Goal: Information Seeking & Learning: Check status

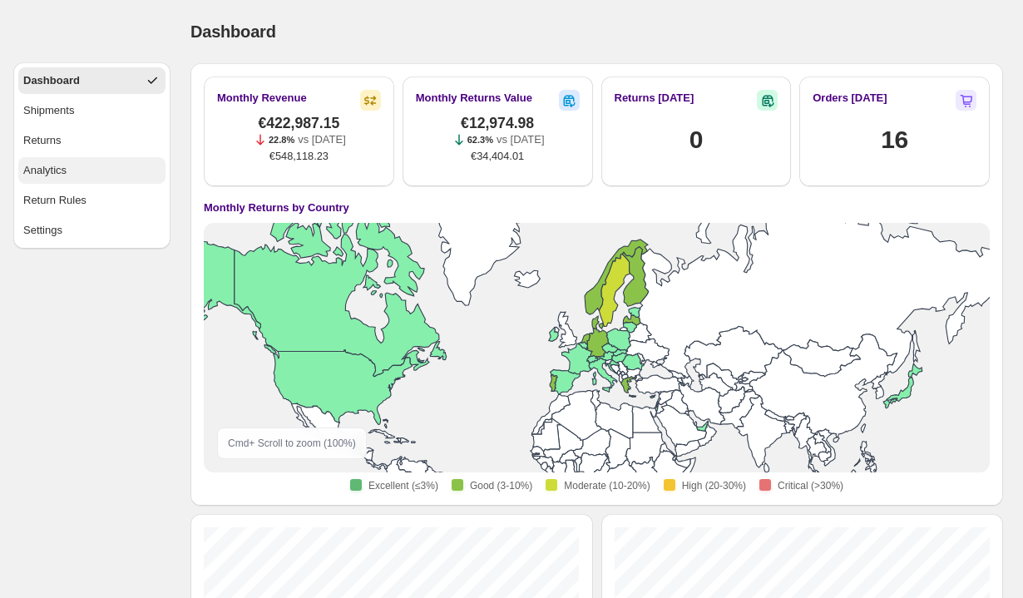
click at [36, 175] on div "Analytics" at bounding box center [44, 170] width 43 height 17
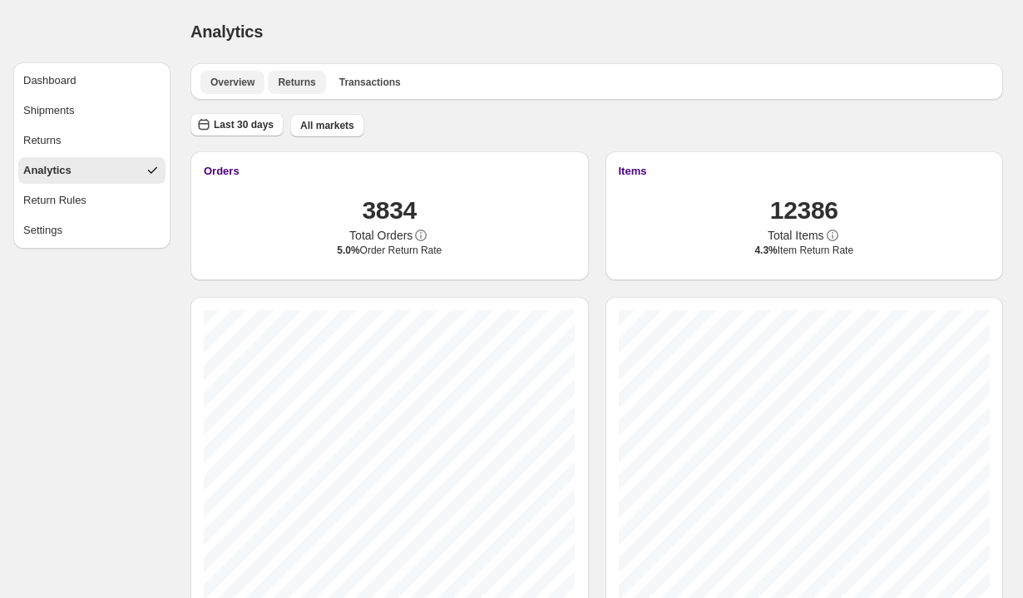
click at [289, 86] on span "Returns" at bounding box center [296, 82] width 37 height 13
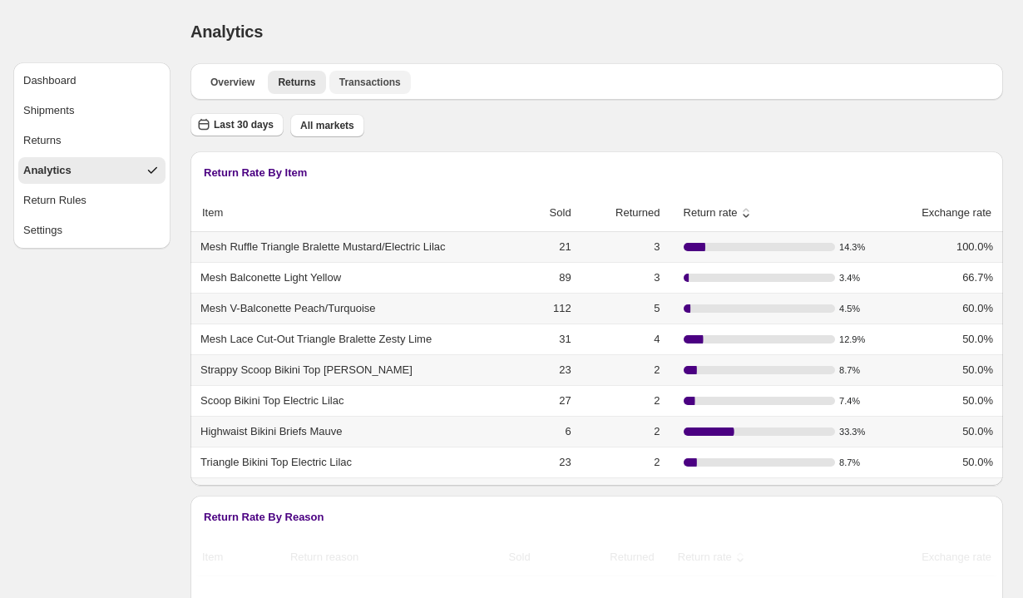
click at [386, 84] on span "Transactions" at bounding box center [370, 82] width 62 height 13
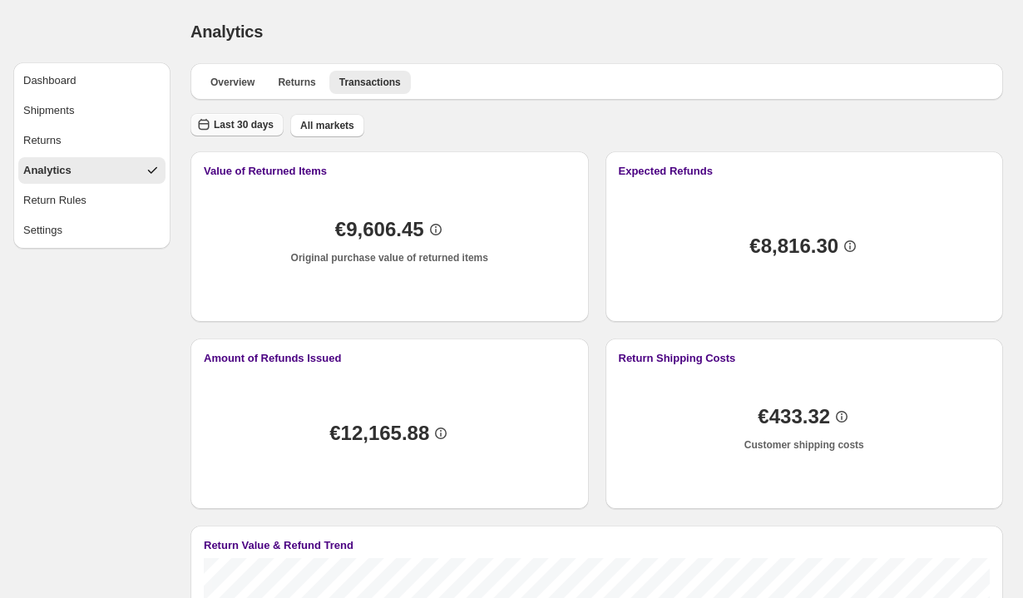
click at [228, 124] on span "Last 30 days" at bounding box center [244, 124] width 60 height 13
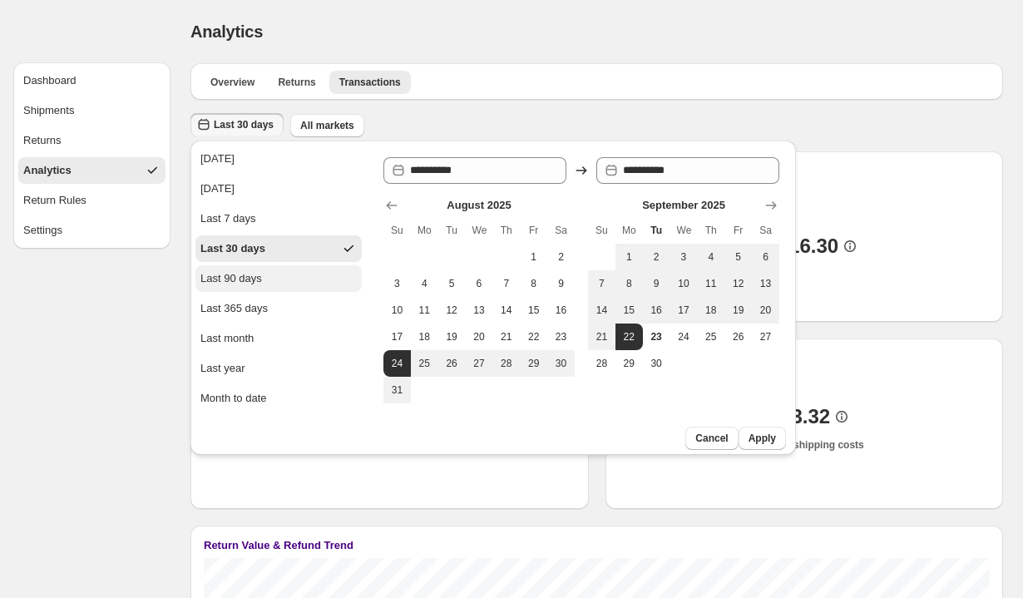
click at [255, 284] on div "Last 90 days" at bounding box center [231, 278] width 62 height 17
type input "**********"
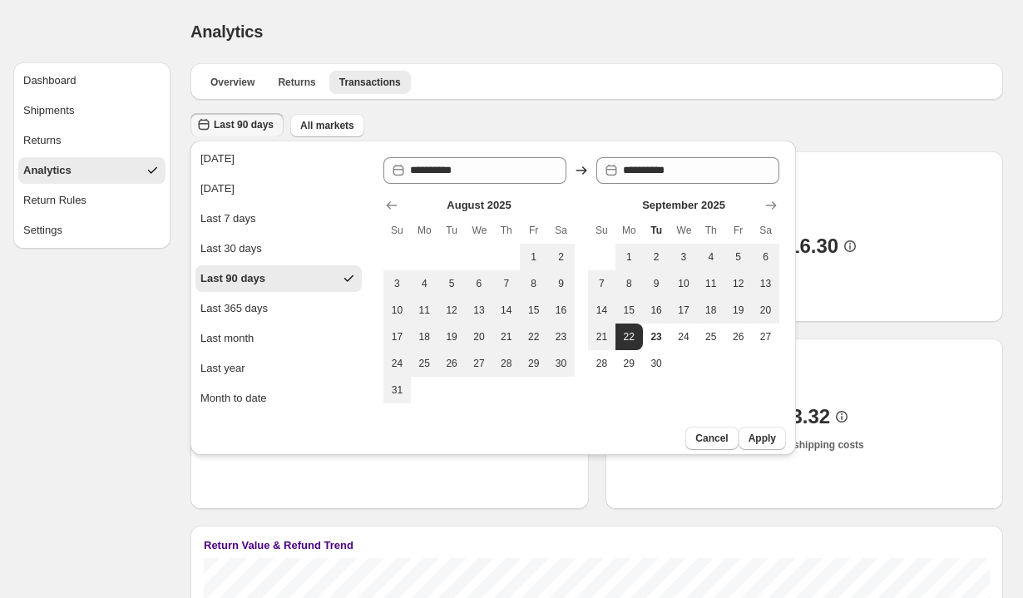
click at [535, 45] on div "Analytics. This page is ready Analytics" at bounding box center [596, 31] width 812 height 63
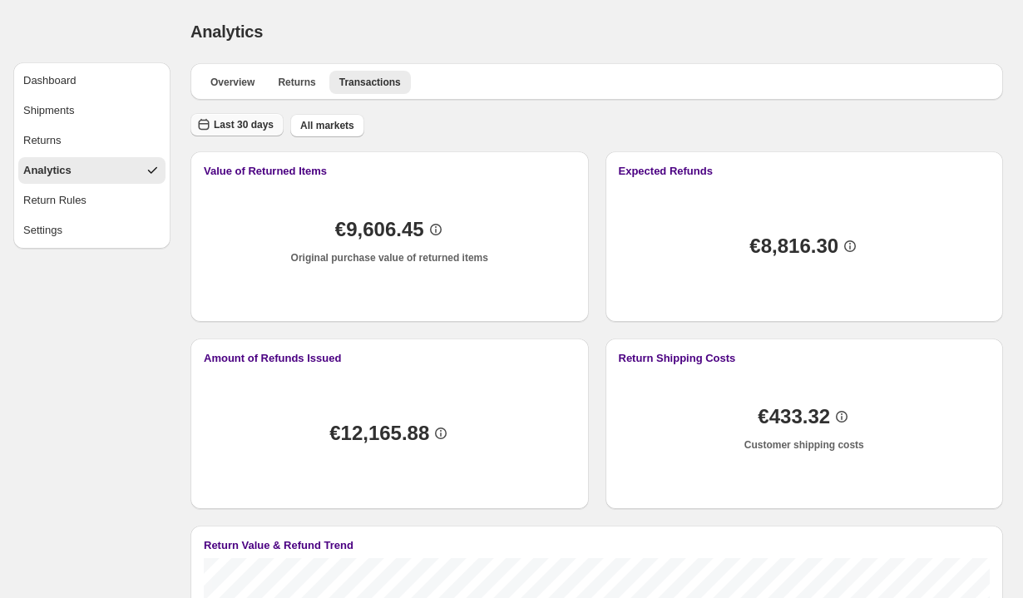
click at [248, 132] on button "Last 30 days" at bounding box center [236, 124] width 93 height 23
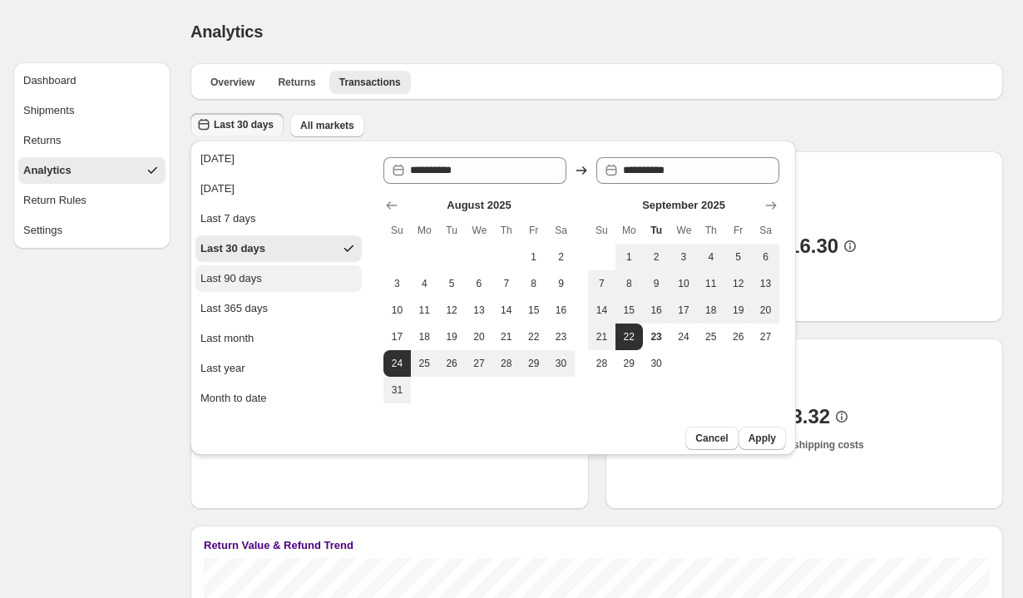
click at [241, 279] on div "Last 90 days" at bounding box center [231, 278] width 62 height 17
type input "**********"
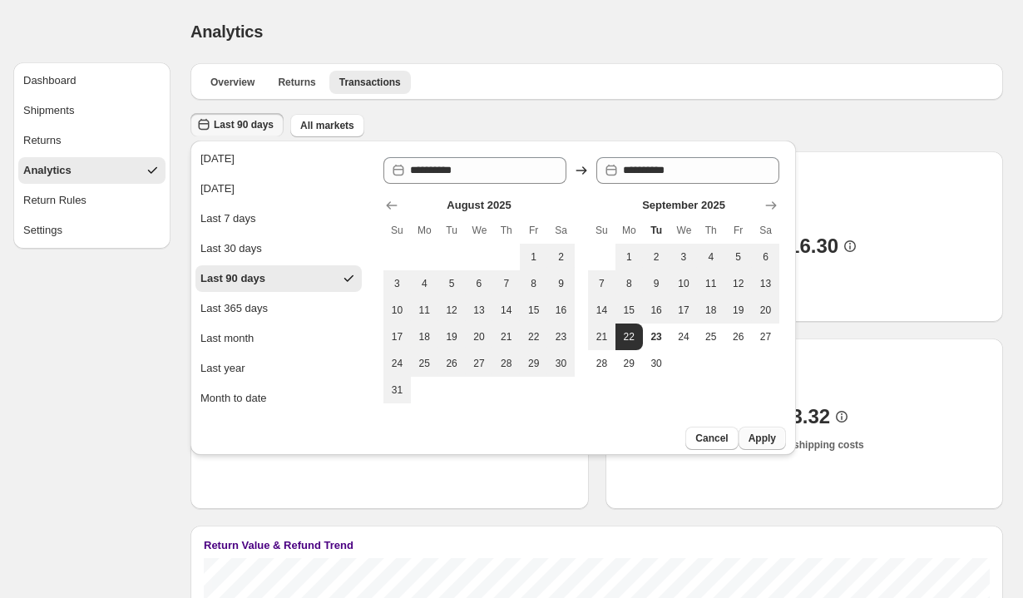
click at [755, 435] on span "Apply" at bounding box center [761, 438] width 27 height 13
